Goal: Information Seeking & Learning: Learn about a topic

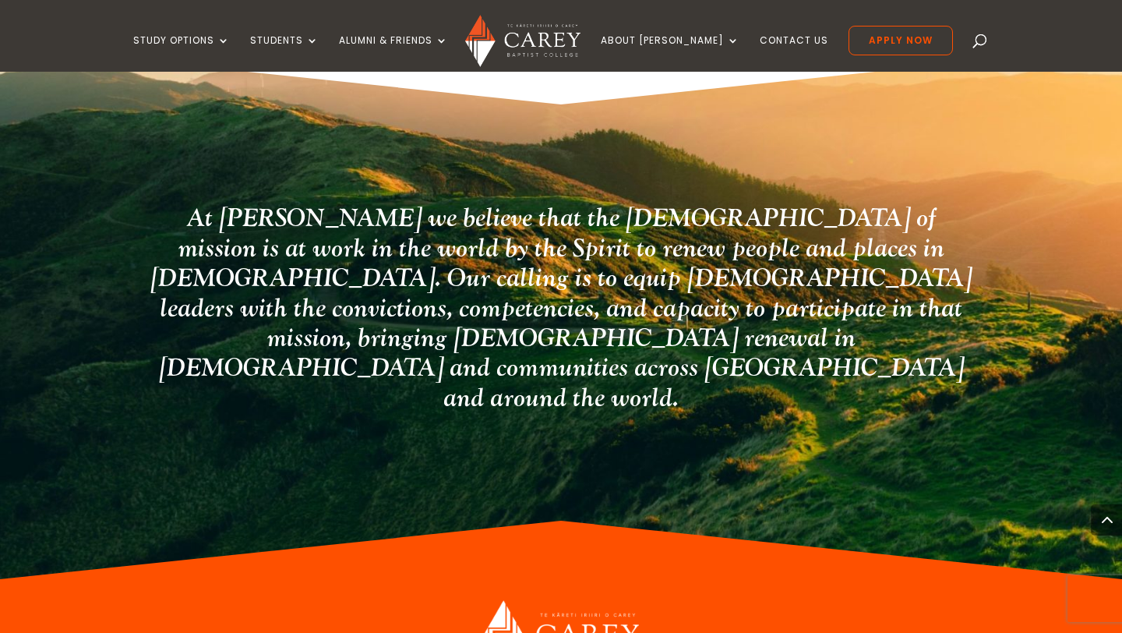
scroll to position [3948, 0]
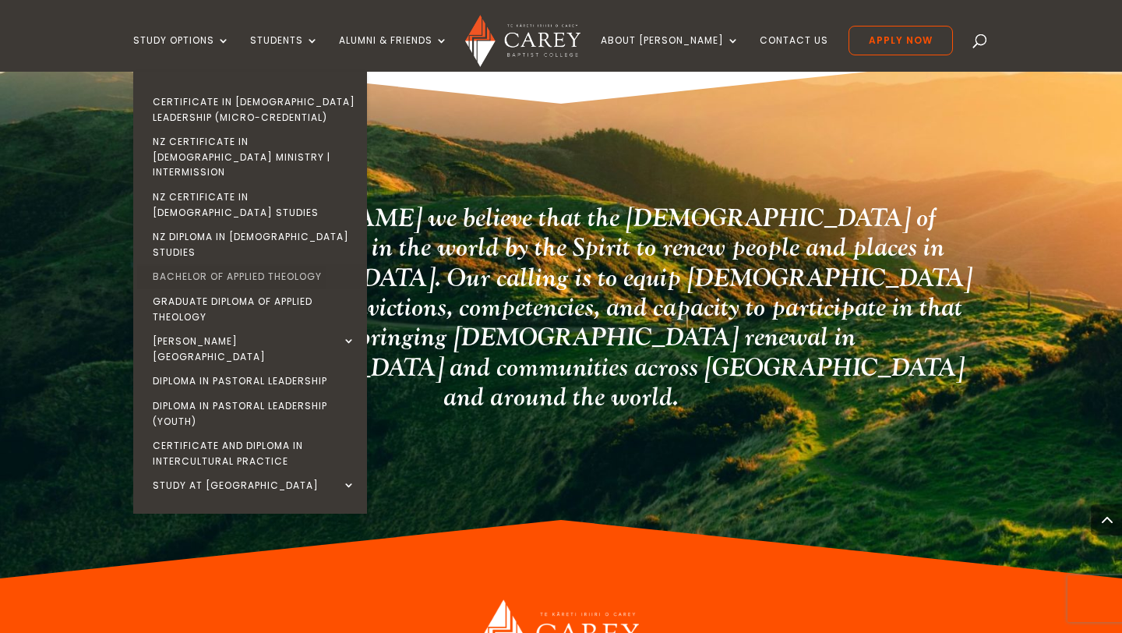
click at [277, 264] on link "Bachelor of Applied Theology" at bounding box center [254, 276] width 234 height 25
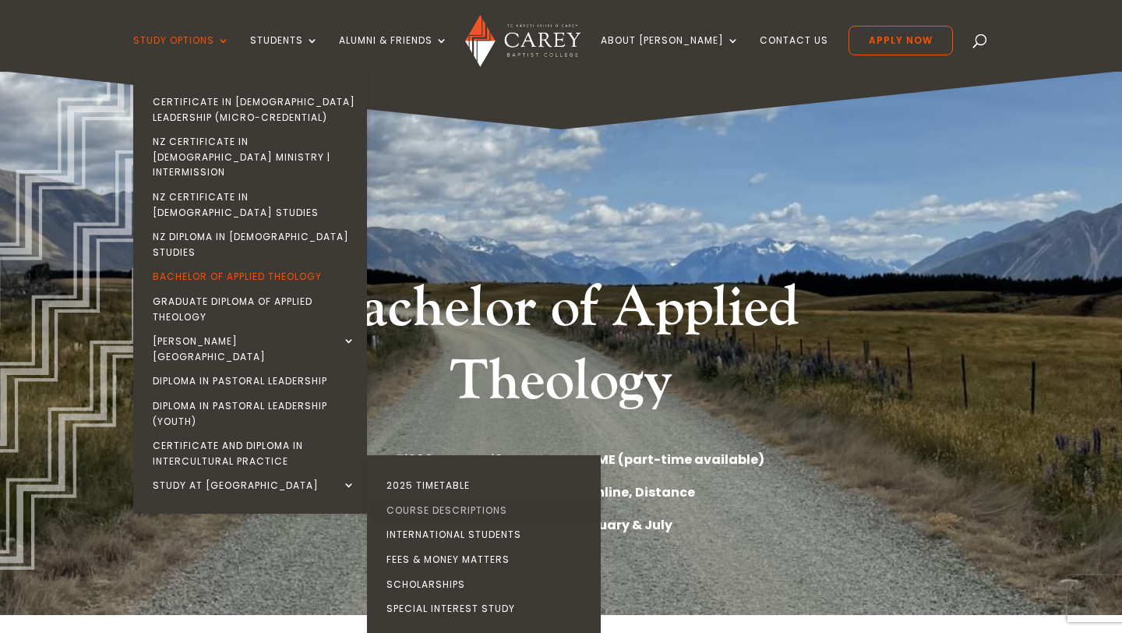
click at [444, 498] on link "Course Descriptions" at bounding box center [488, 510] width 234 height 25
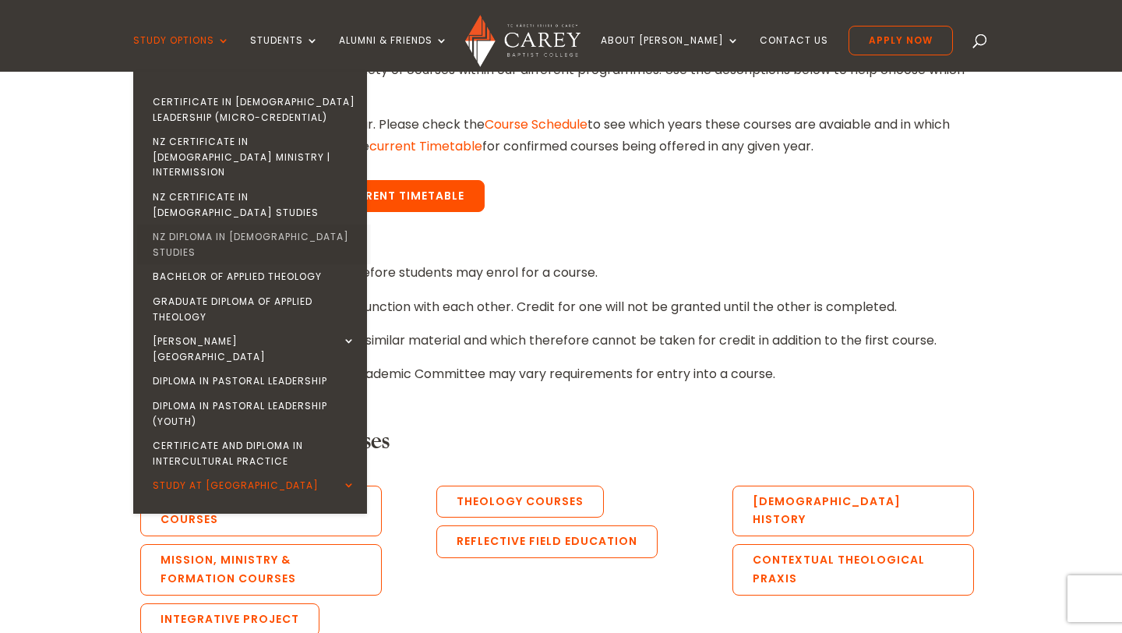
scroll to position [567, 0]
click at [243, 264] on link "Bachelor of Applied Theology" at bounding box center [254, 276] width 234 height 25
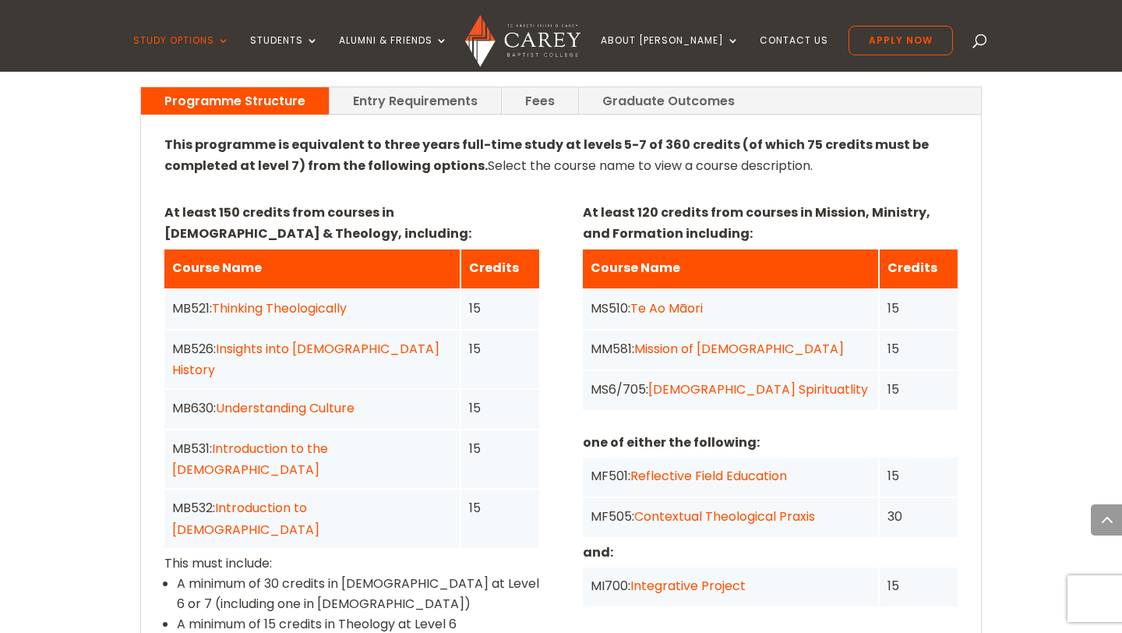
scroll to position [1151, 0]
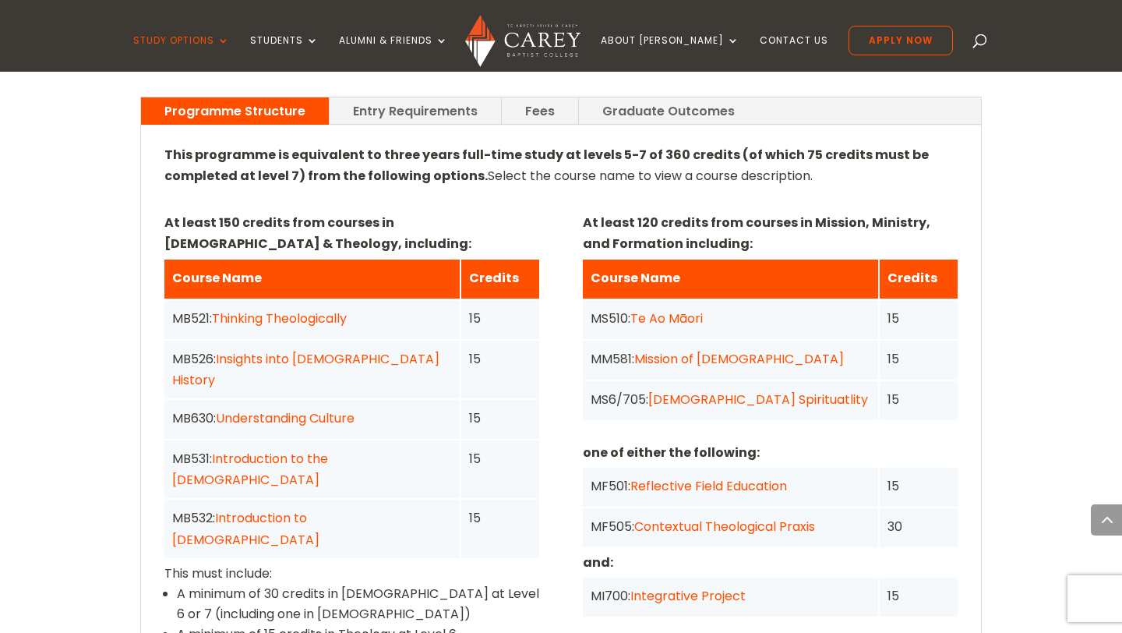
click at [443, 97] on link "Entry Requirements" at bounding box center [415, 110] width 171 height 27
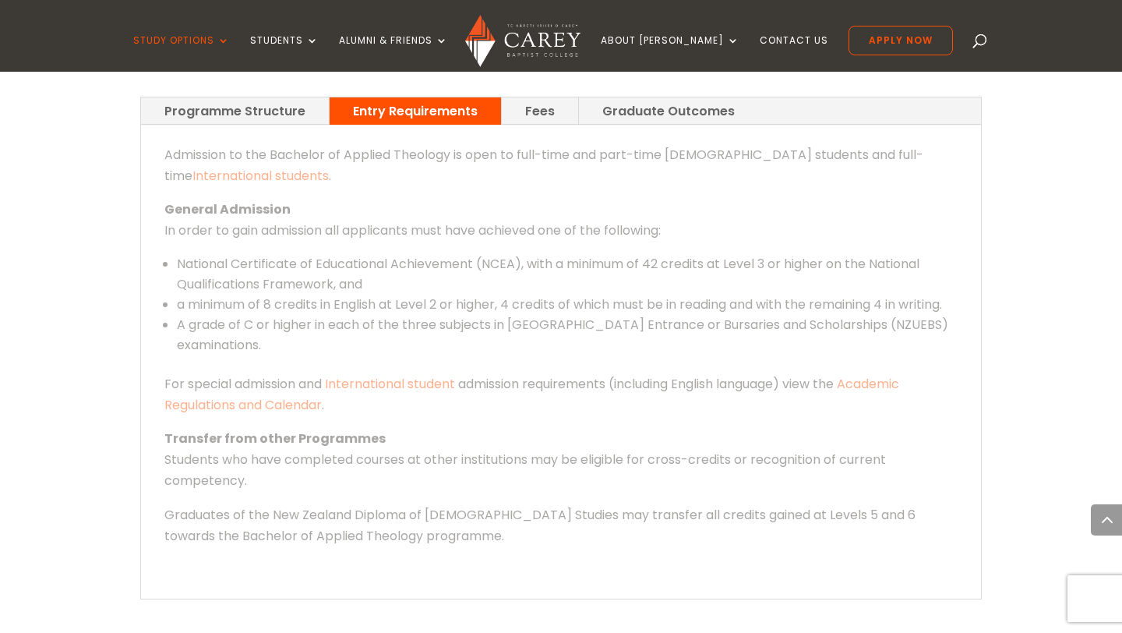
click at [526, 97] on link "Fees" at bounding box center [540, 110] width 76 height 27
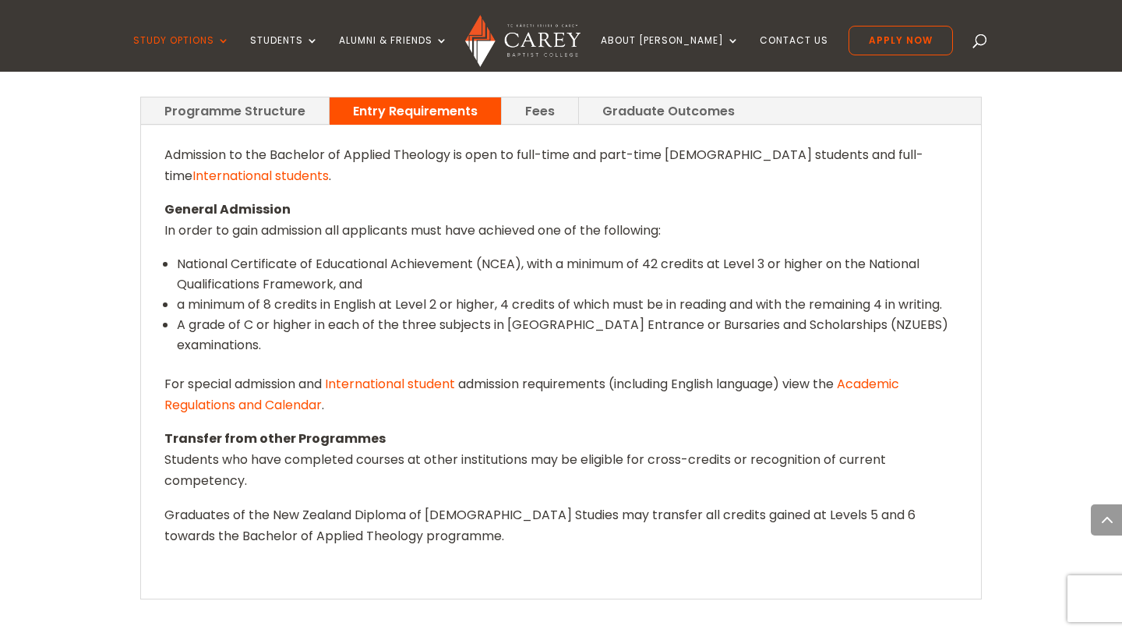
click at [534, 97] on link "Fees" at bounding box center [540, 110] width 76 height 27
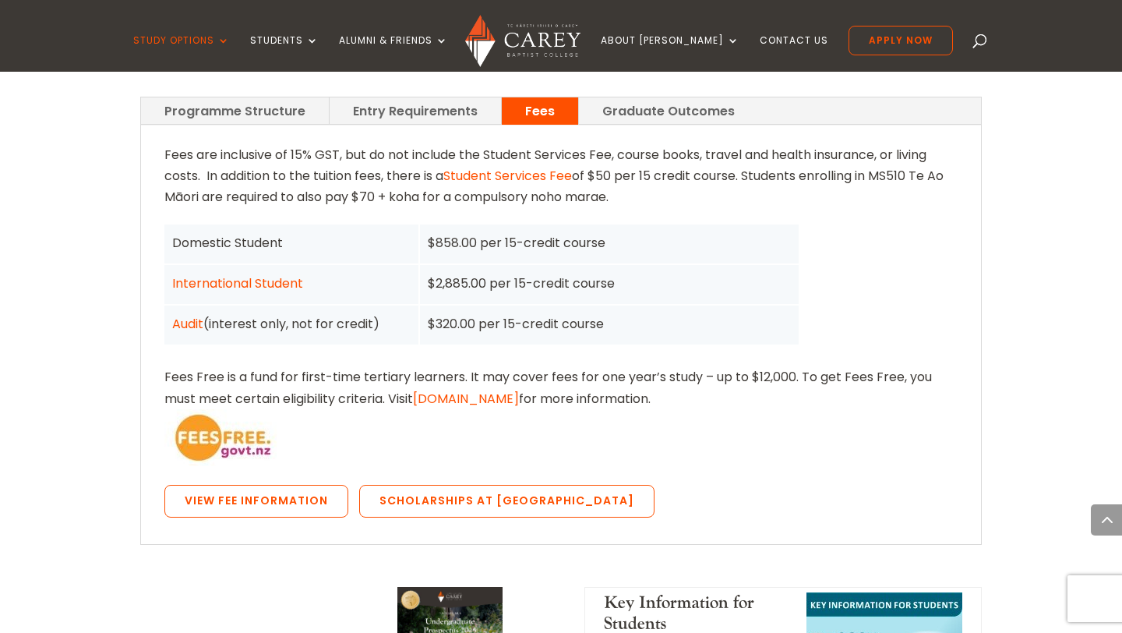
click at [412, 97] on link "Entry Requirements" at bounding box center [415, 110] width 171 height 27
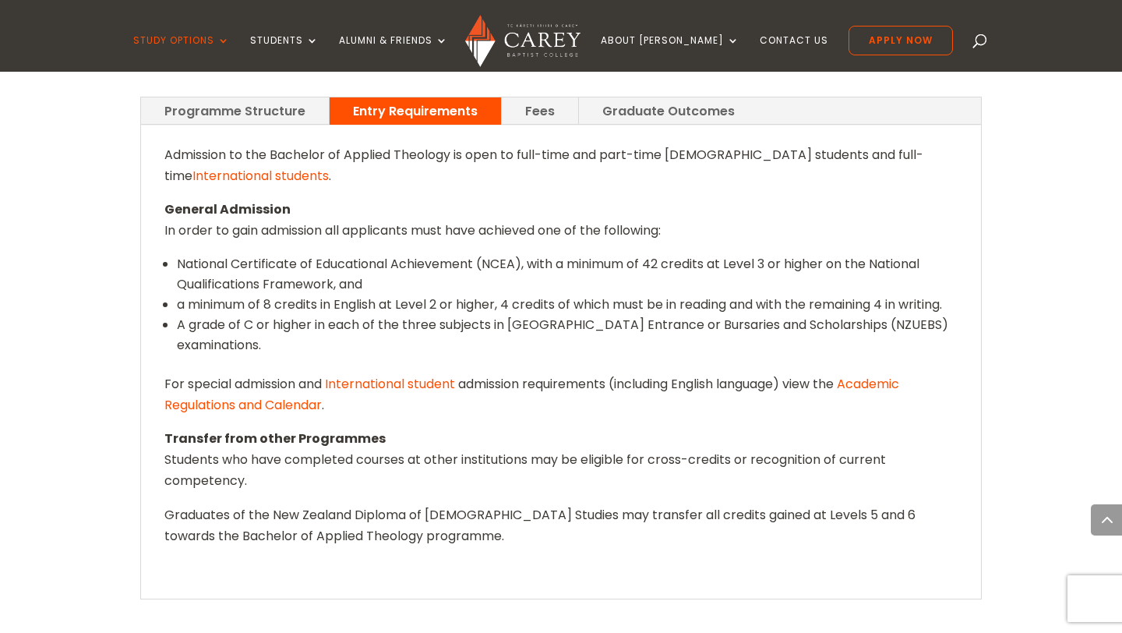
click at [616, 97] on link "Graduate Outcomes" at bounding box center [668, 110] width 179 height 27
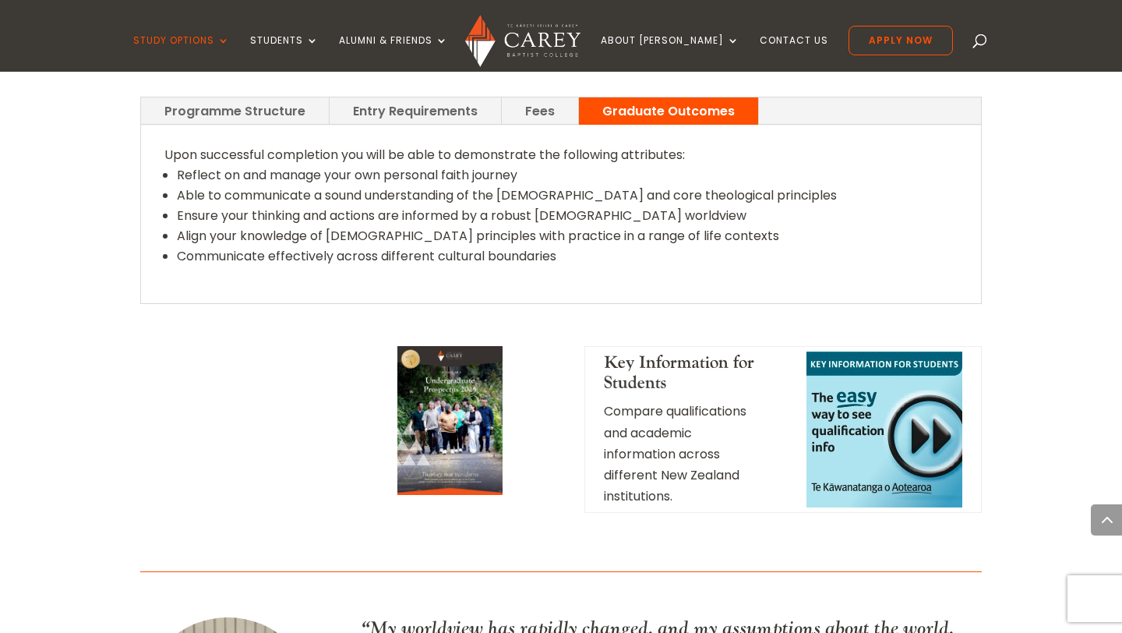
click at [401, 97] on link "Entry Requirements" at bounding box center [415, 110] width 171 height 27
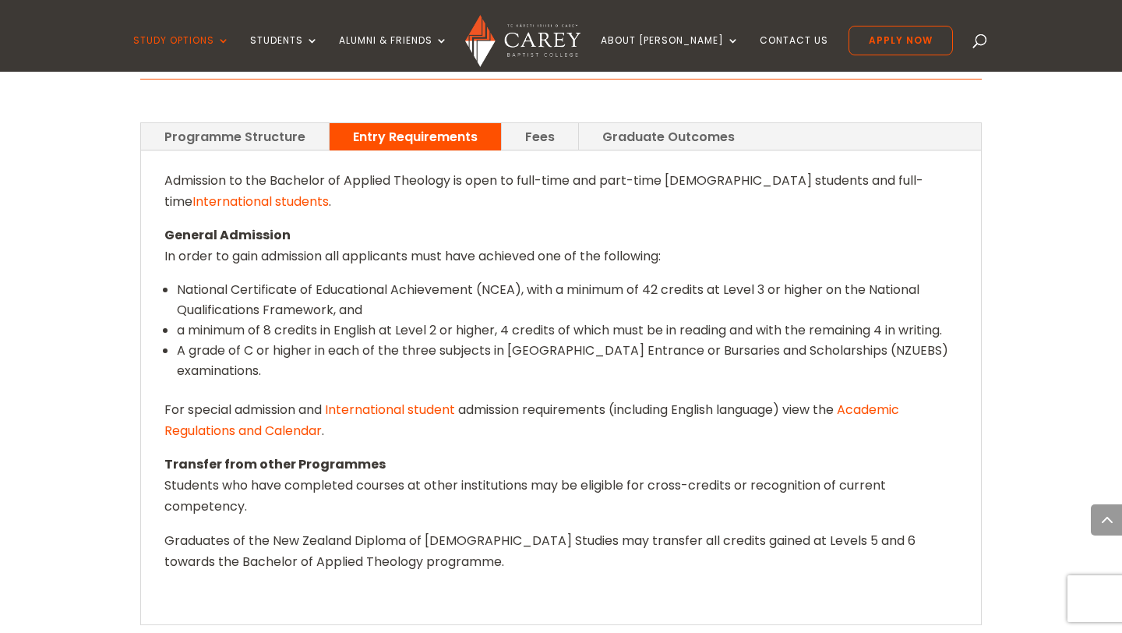
scroll to position [1121, 0]
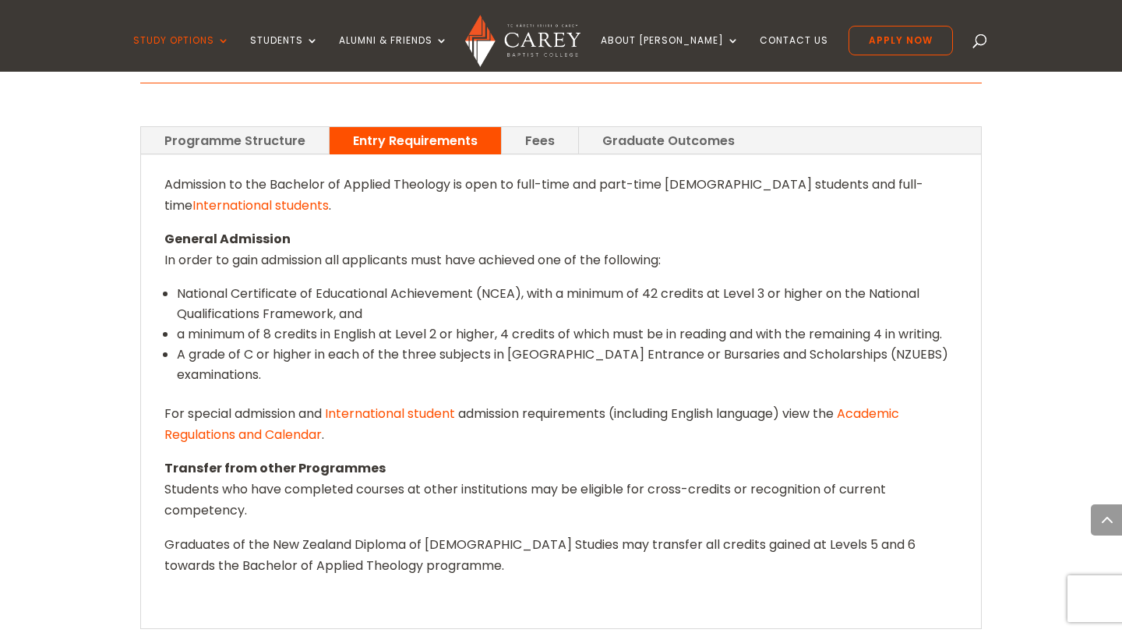
click at [240, 127] on link "Programme Structure" at bounding box center [235, 140] width 188 height 27
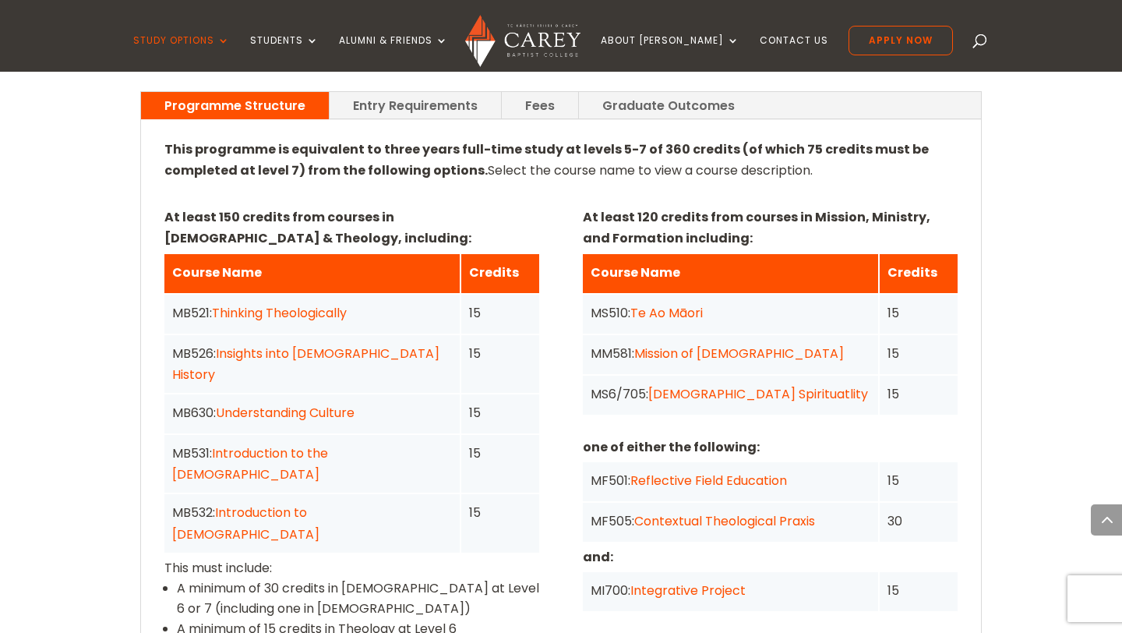
scroll to position [1158, 0]
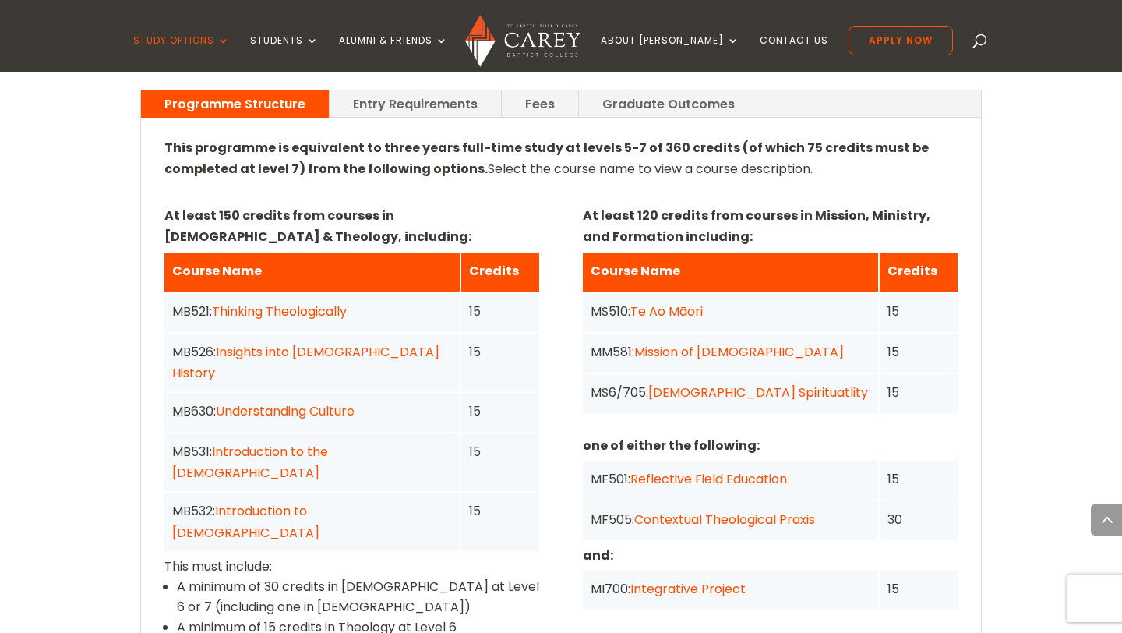
click at [312, 302] on link "Thinking Theologically" at bounding box center [279, 311] width 135 height 18
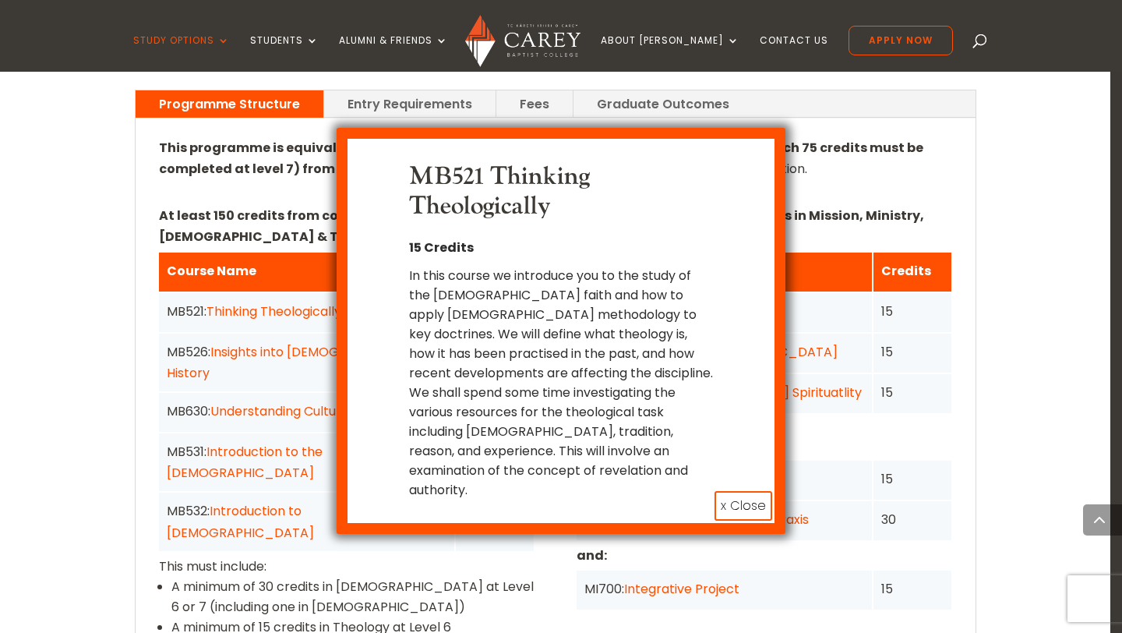
click at [736, 491] on button "x Close" at bounding box center [744, 506] width 58 height 30
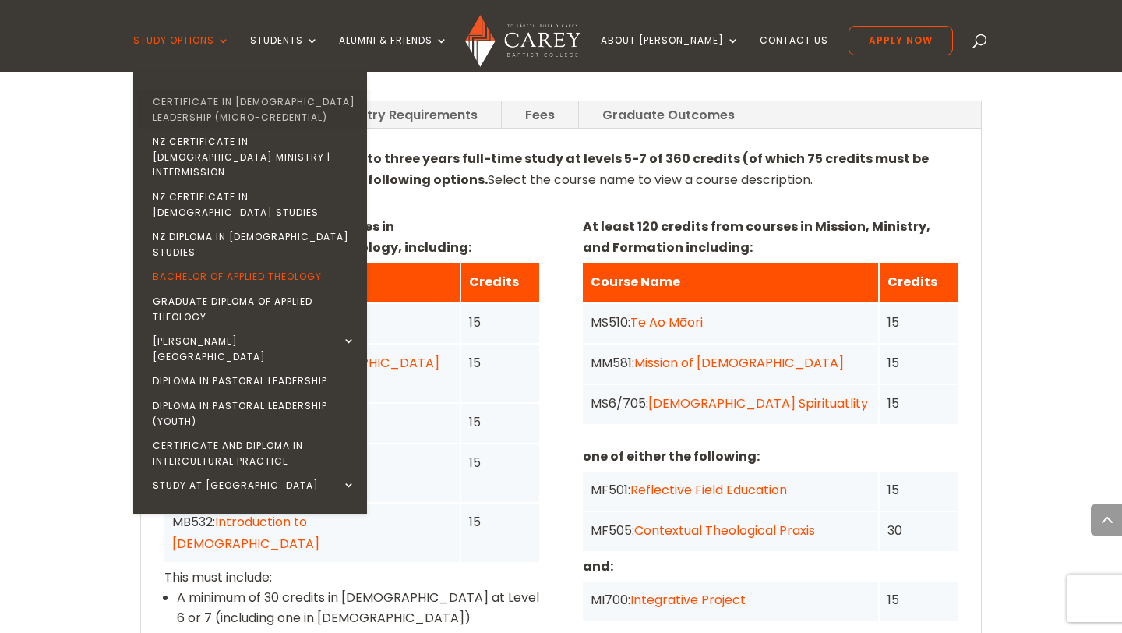
scroll to position [1132, 0]
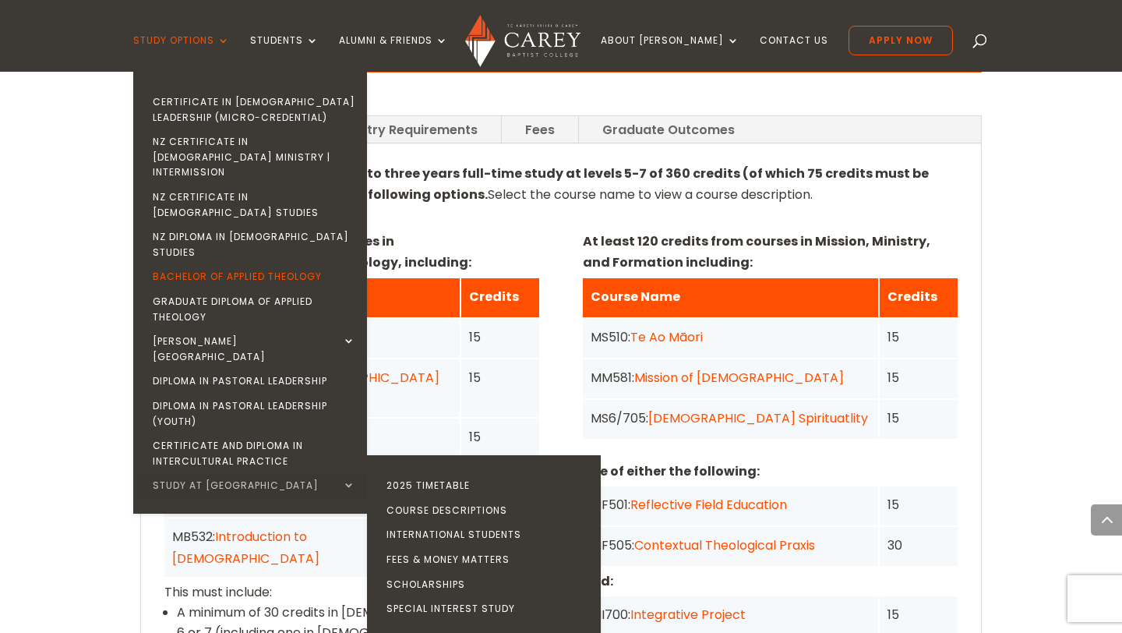
click at [219, 473] on link "Study at [GEOGRAPHIC_DATA]" at bounding box center [254, 485] width 234 height 25
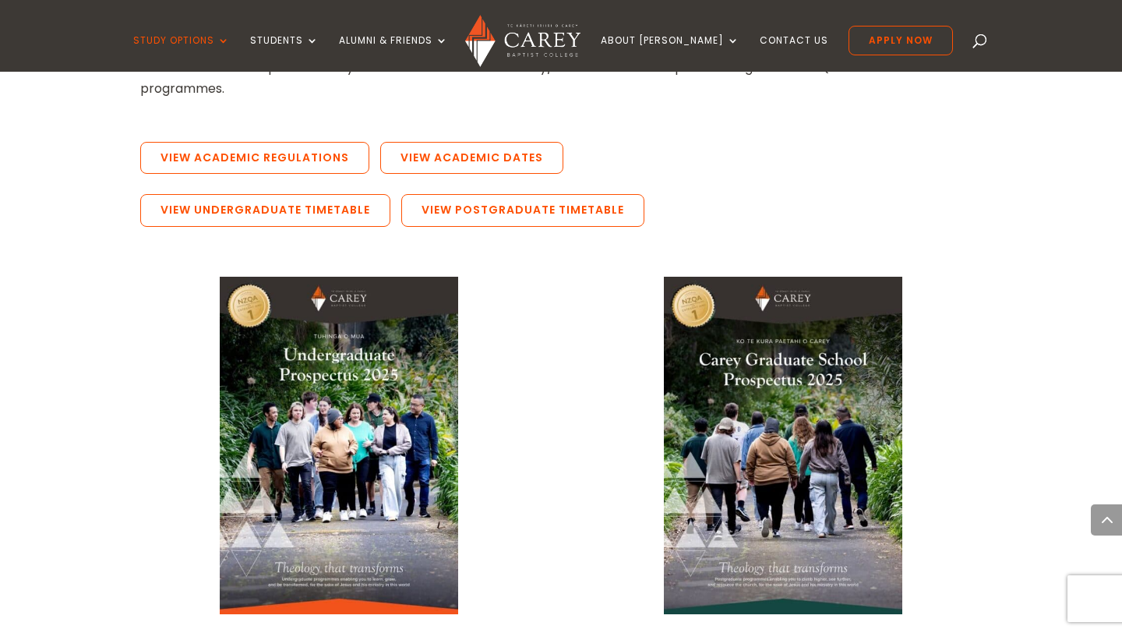
scroll to position [2982, 0]
